Goal: Information Seeking & Learning: Learn about a topic

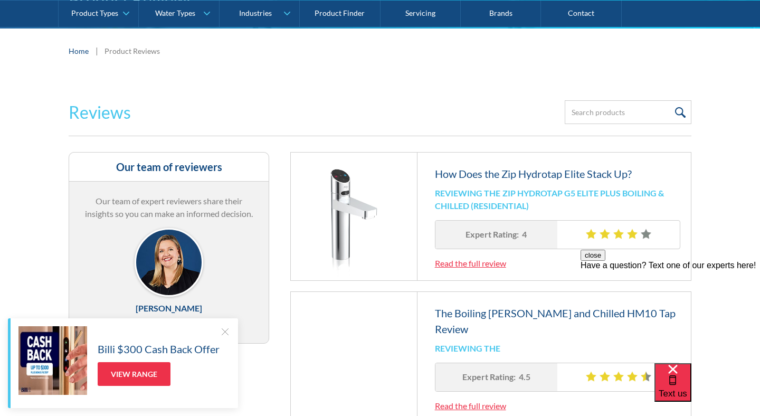
scroll to position [138, 0]
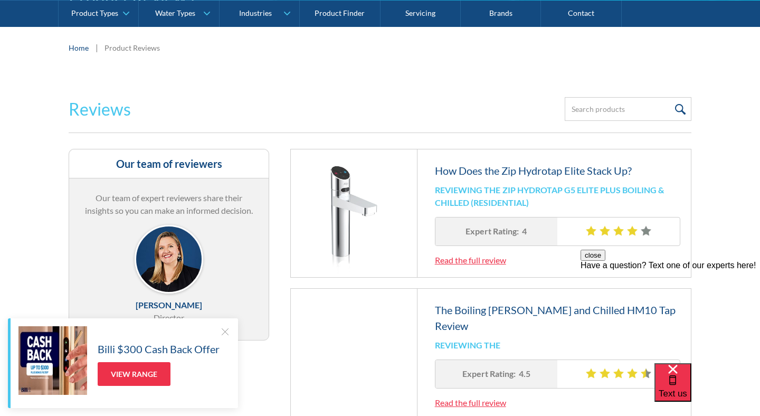
click at [500, 261] on link "Read the full review" at bounding box center [470, 260] width 71 height 10
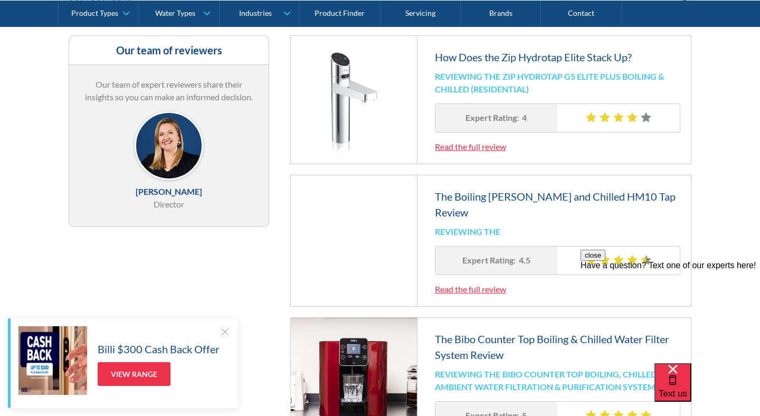
scroll to position [274, 0]
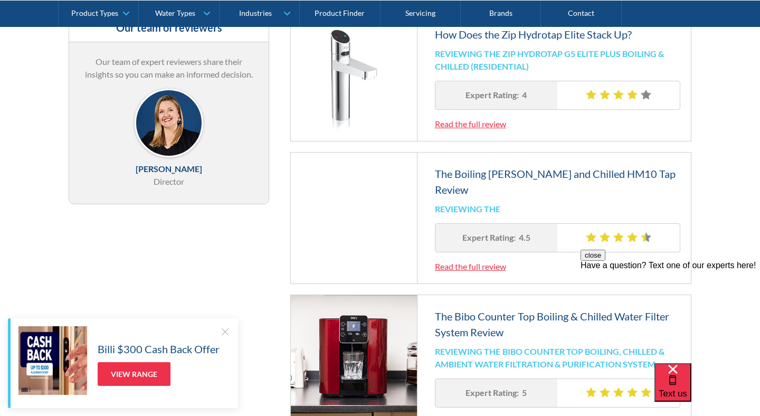
click at [463, 265] on link "Read the full review" at bounding box center [470, 266] width 71 height 10
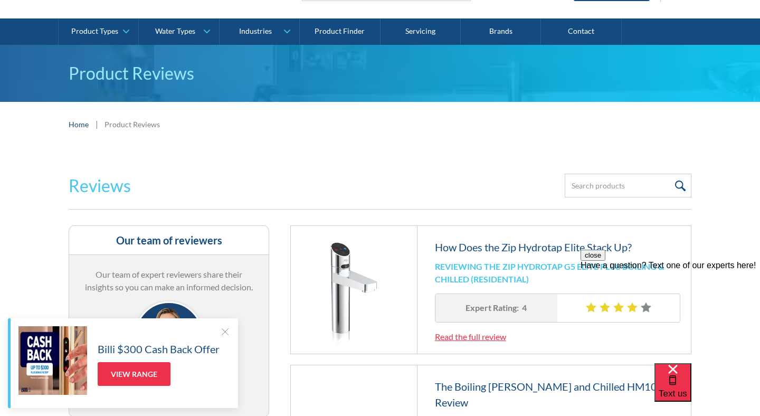
scroll to position [0, 0]
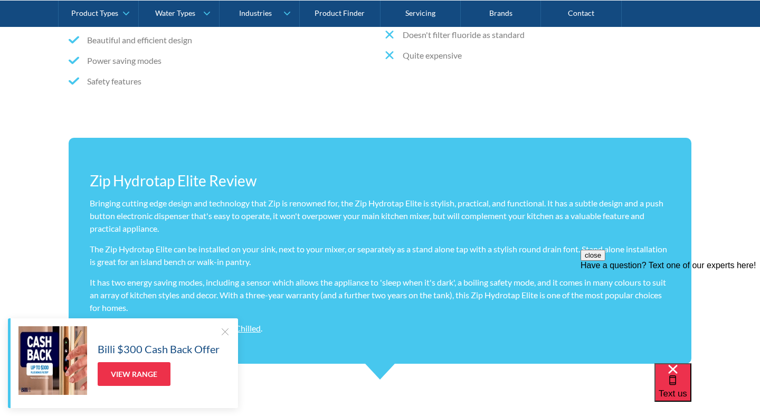
scroll to position [697, 0]
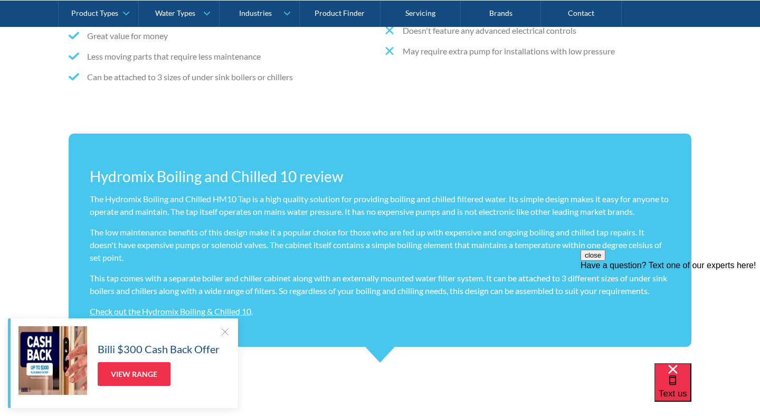
scroll to position [737, 0]
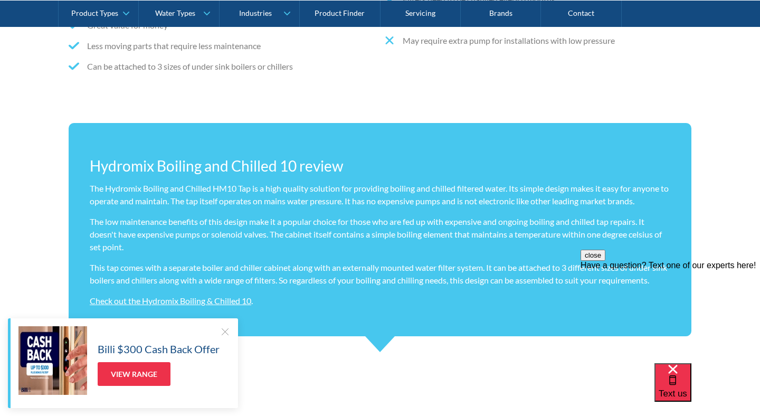
click at [226, 330] on div at bounding box center [224, 331] width 11 height 11
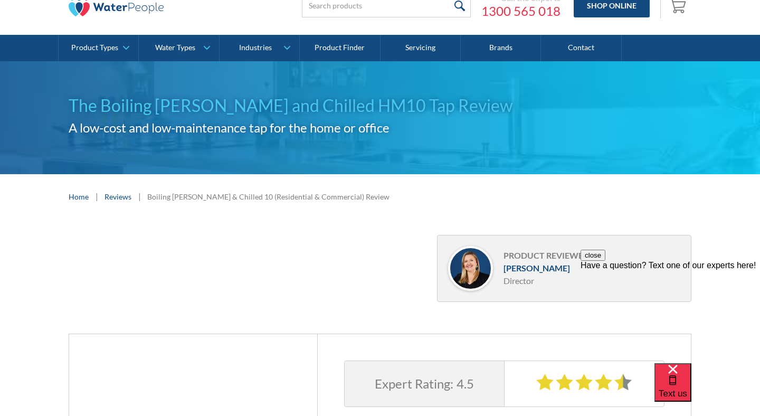
scroll to position [0, 0]
